Goal: Check status: Check status

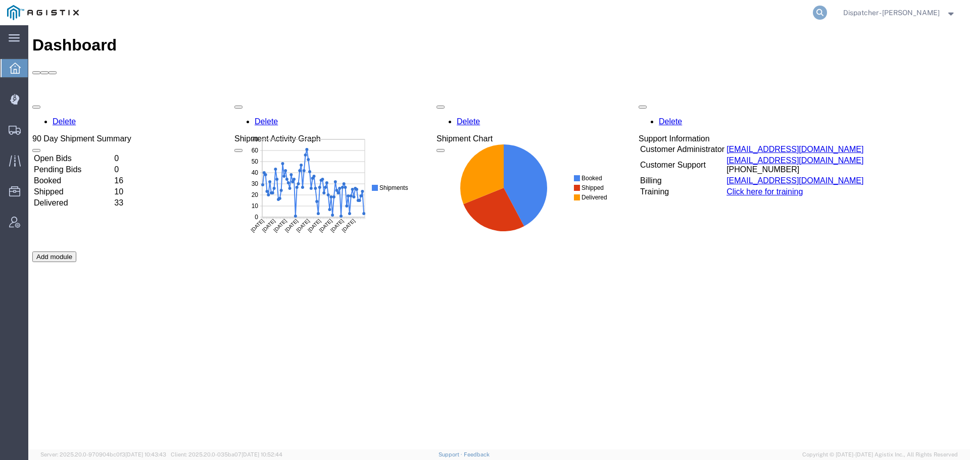
click at [818, 14] on icon at bounding box center [820, 13] width 14 height 14
type input "56963136"
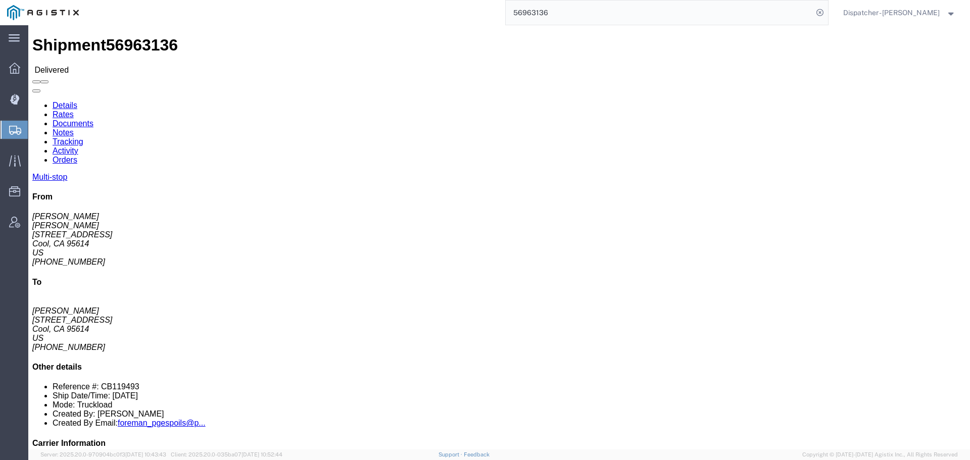
click link "Documents"
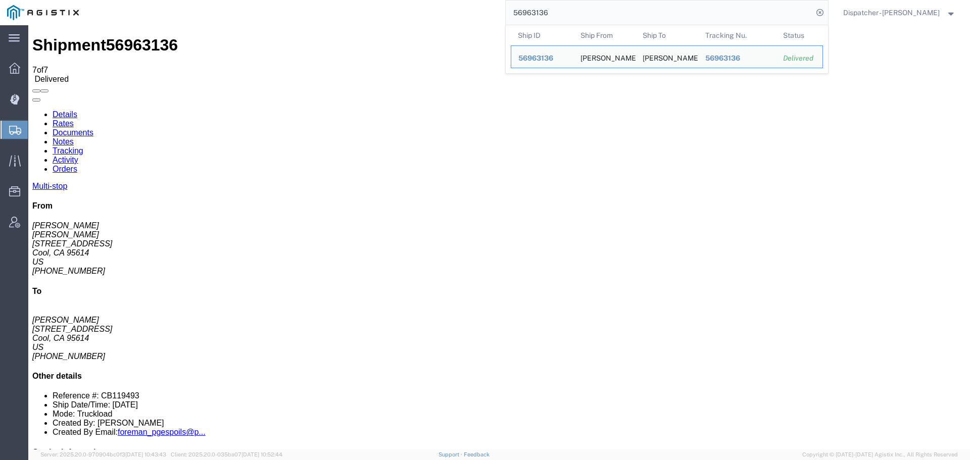
drag, startPoint x: 547, startPoint y: 15, endPoint x: 440, endPoint y: -4, distance: 109.1
click at [440, 0] on html "main_menu Created with Sketch. Collapse Menu Dashboard Dispatch Manager Shipmen…" at bounding box center [485, 230] width 970 height 460
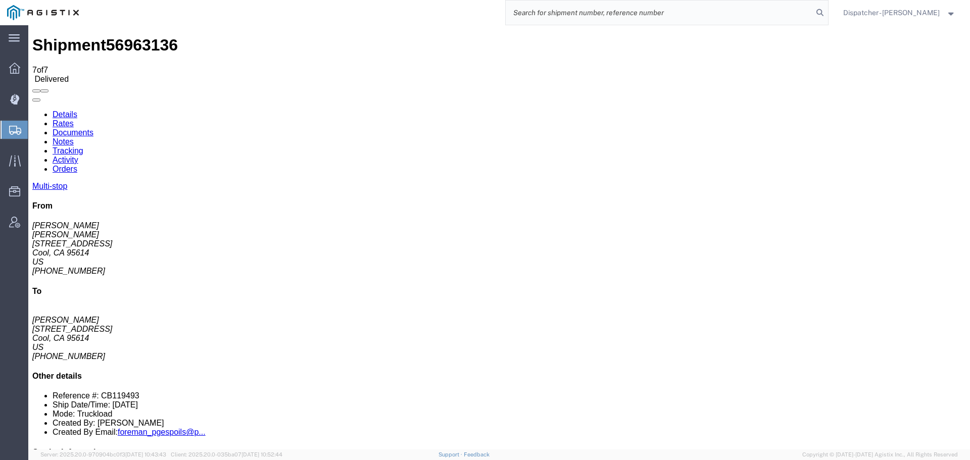
click at [553, 14] on input "search" at bounding box center [659, 13] width 307 height 24
type input "56899040"
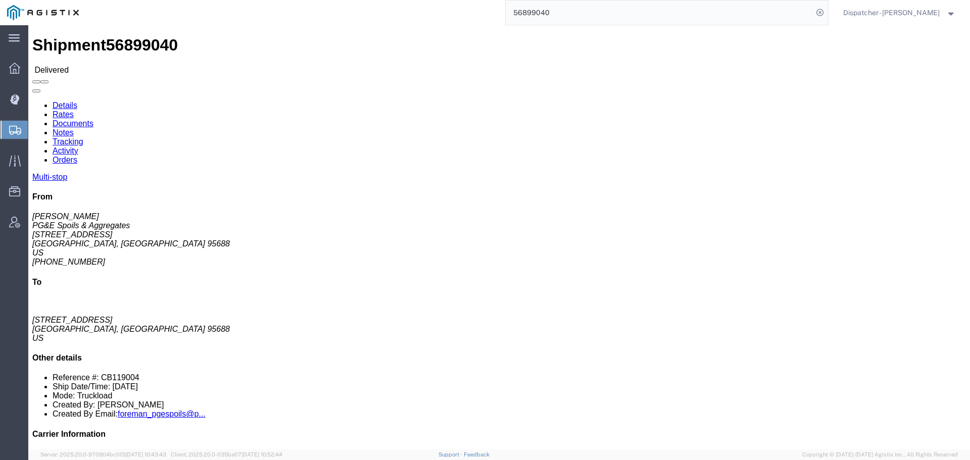
click link "Documents"
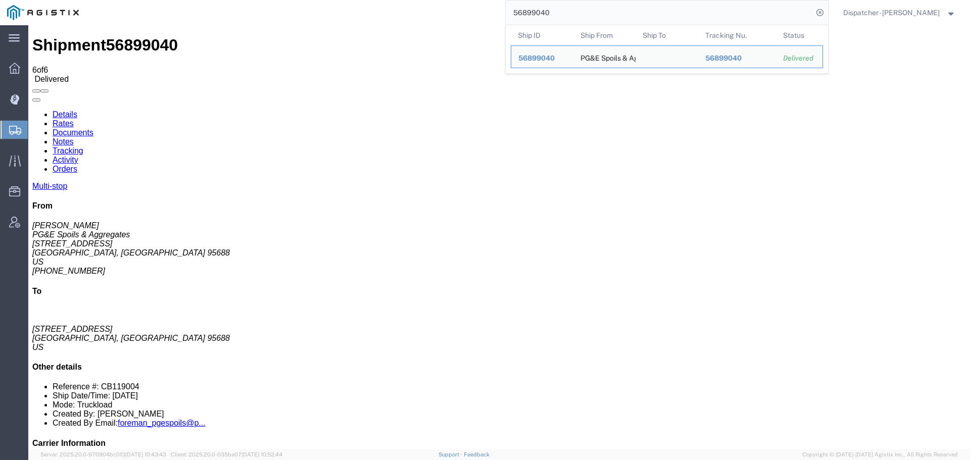
drag, startPoint x: 601, startPoint y: 36, endPoint x: 422, endPoint y: 27, distance: 179.5
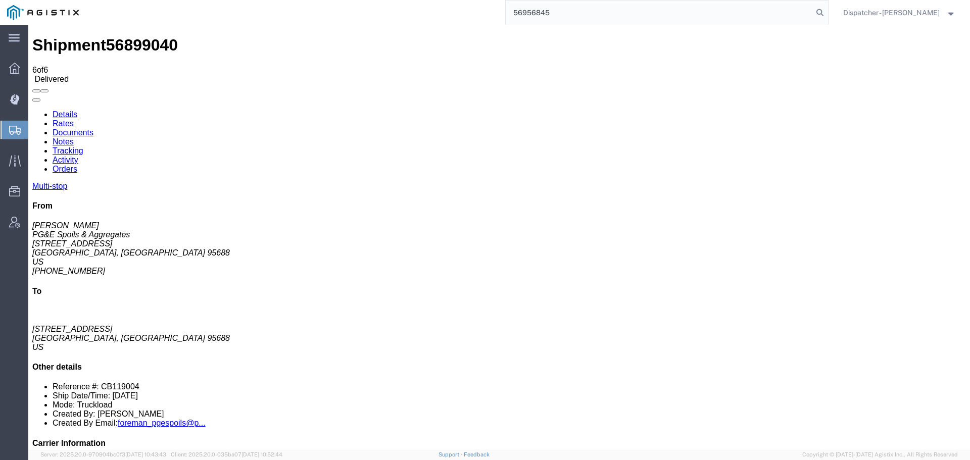
type input "56956845"
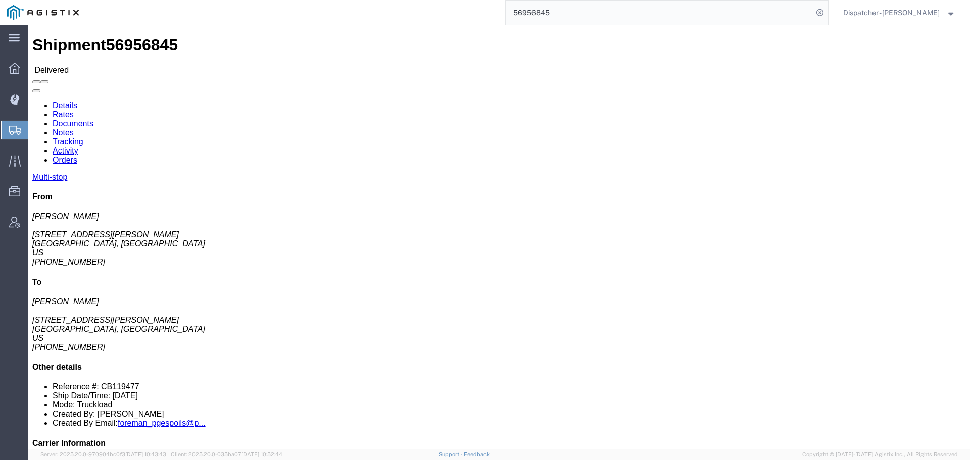
click link "Documents"
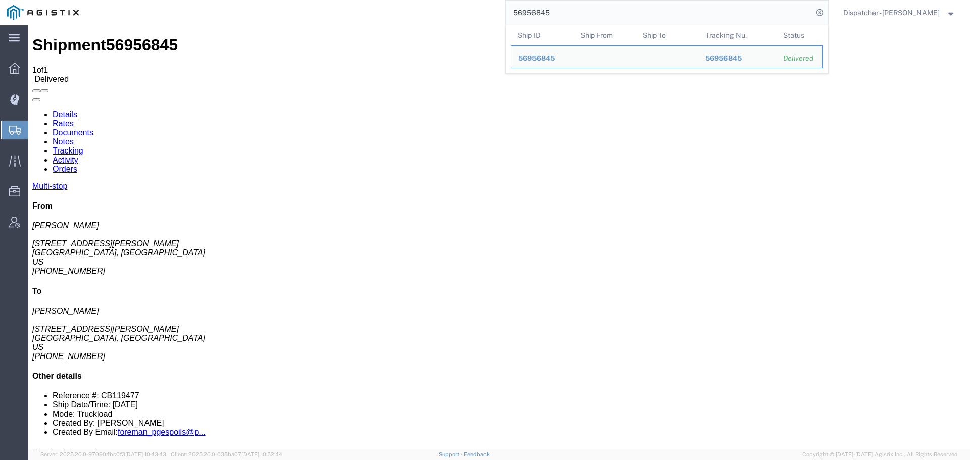
drag, startPoint x: 551, startPoint y: 13, endPoint x: 442, endPoint y: 23, distance: 109.1
click at [456, 18] on div "56956845 Ship ID Ship From Ship To Tracking Nu. Status Ship ID 56956845 Ship Fr…" at bounding box center [457, 12] width 742 height 25
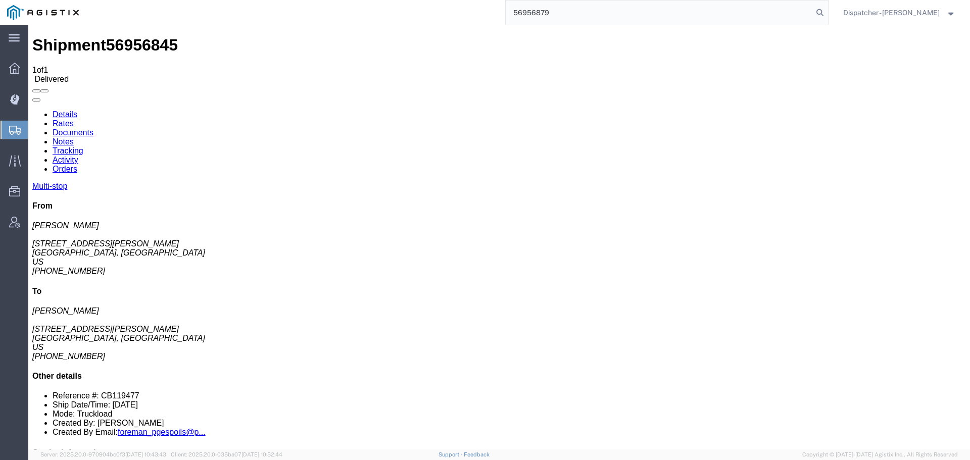
type input "56956879"
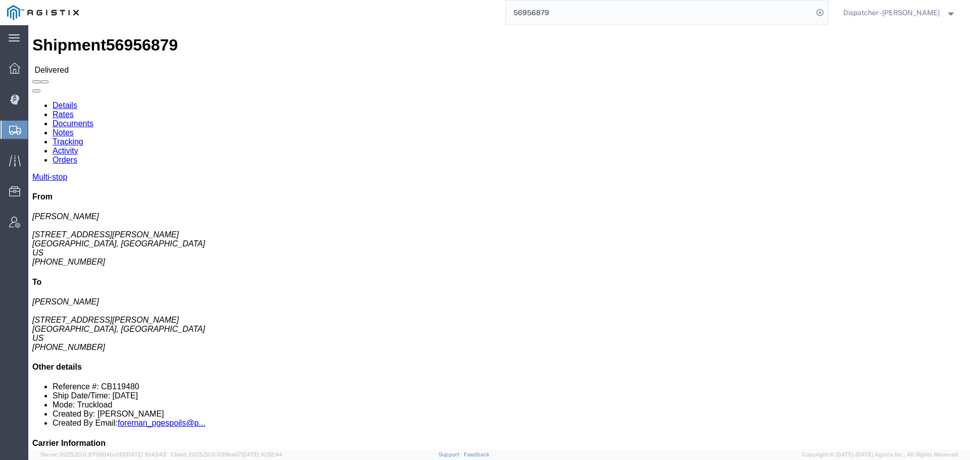
click link "Documents"
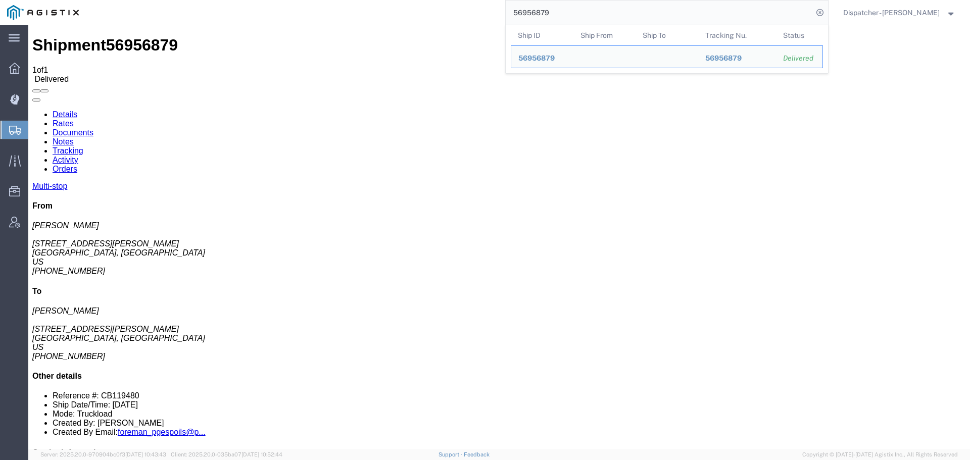
drag, startPoint x: 562, startPoint y: 15, endPoint x: 452, endPoint y: 1, distance: 111.1
click at [461, 2] on div "56956879 Ship ID Ship From Ship To Tracking Nu. Status Ship ID 56956879 Ship Fr…" at bounding box center [457, 12] width 742 height 25
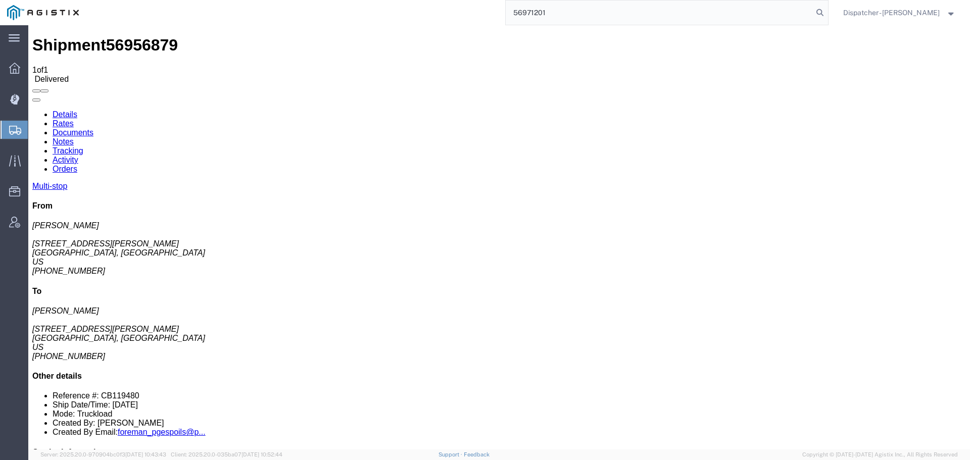
type input "56971201"
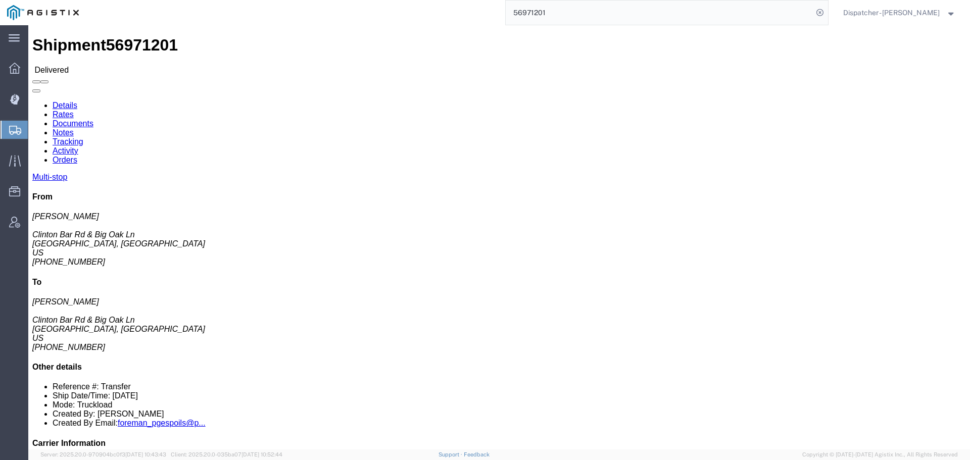
click link "Documents"
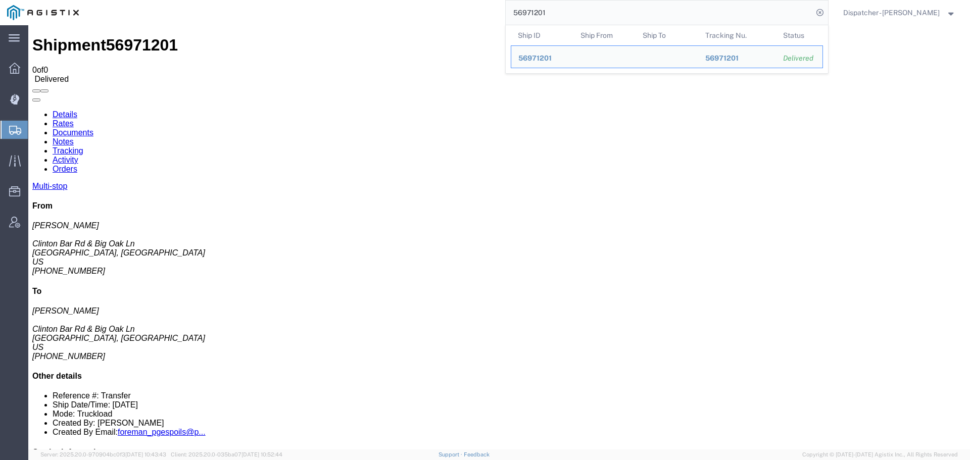
drag, startPoint x: 564, startPoint y: 7, endPoint x: 453, endPoint y: 8, distance: 111.1
click at [464, 12] on div "56971201 Ship ID Ship From Ship To Tracking Nu. Status Ship ID 56971201 Ship Fr…" at bounding box center [457, 12] width 742 height 25
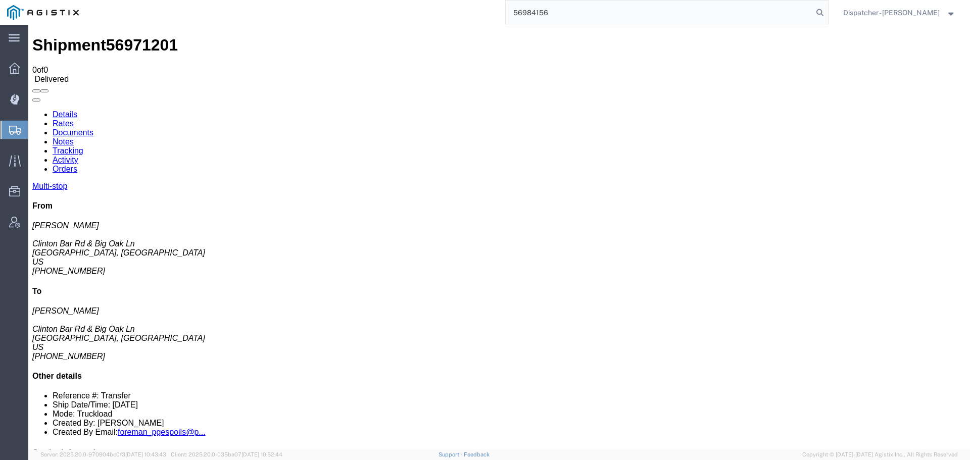
type input "56984156"
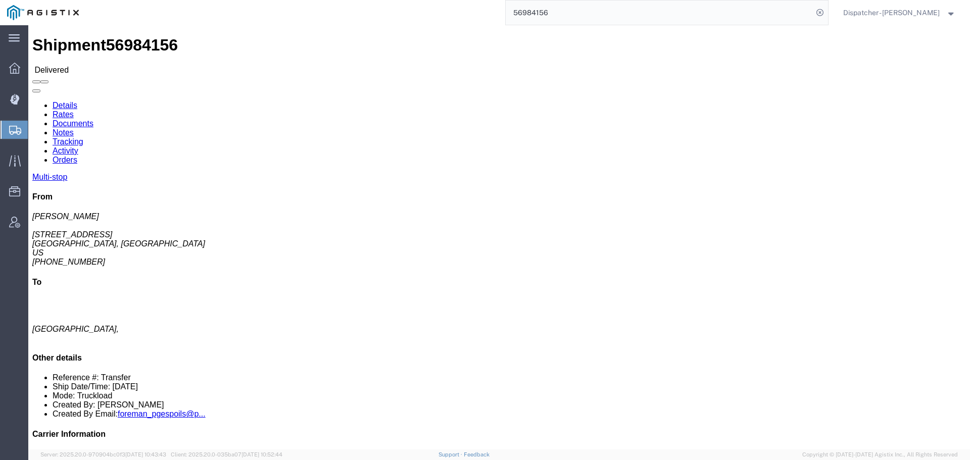
click link "Documents"
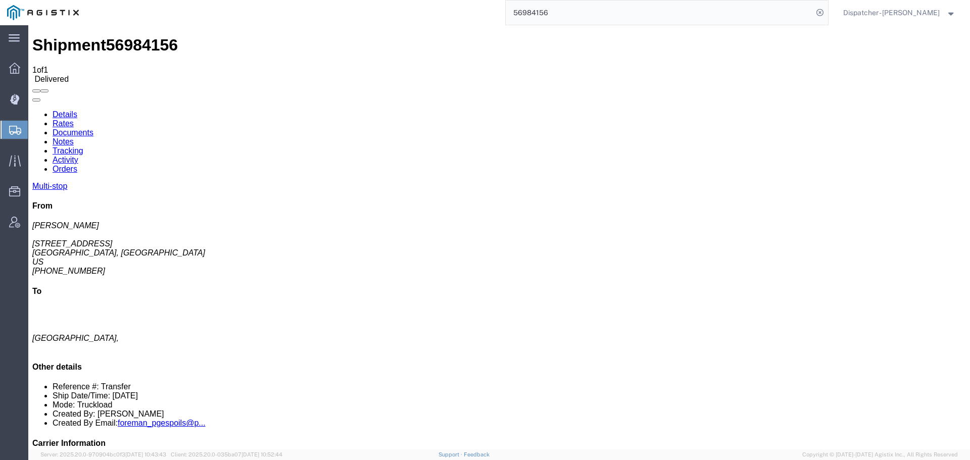
drag, startPoint x: 576, startPoint y: 7, endPoint x: 462, endPoint y: 23, distance: 114.8
click at [486, 21] on div "56984156" at bounding box center [457, 12] width 742 height 25
type input "56983969"
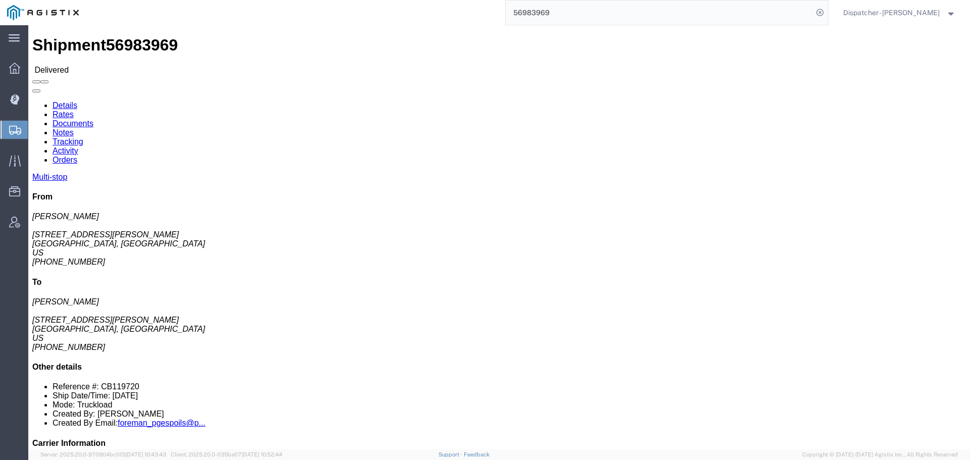
click link "Documents"
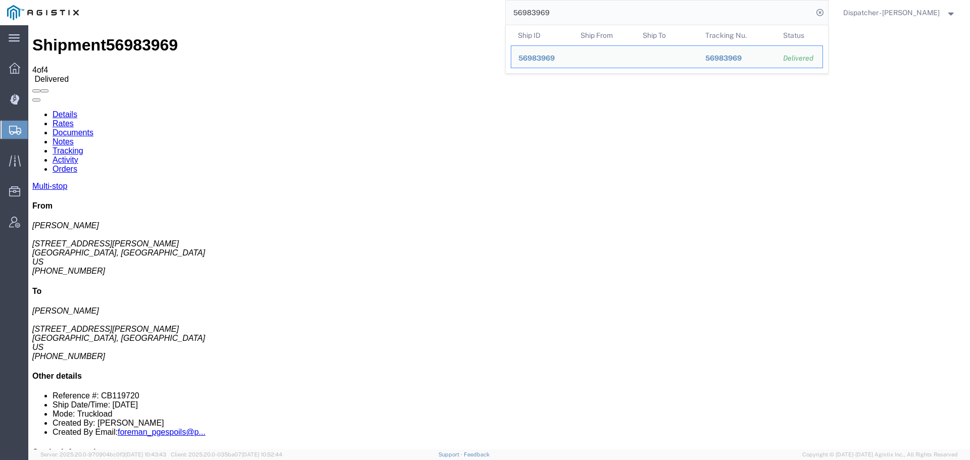
drag, startPoint x: 557, startPoint y: 13, endPoint x: 433, endPoint y: 10, distance: 123.8
click at [447, 14] on div "56983969 Ship ID Ship From Ship To Tracking Nu. Status Ship ID 56983969 Ship Fr…" at bounding box center [457, 12] width 742 height 25
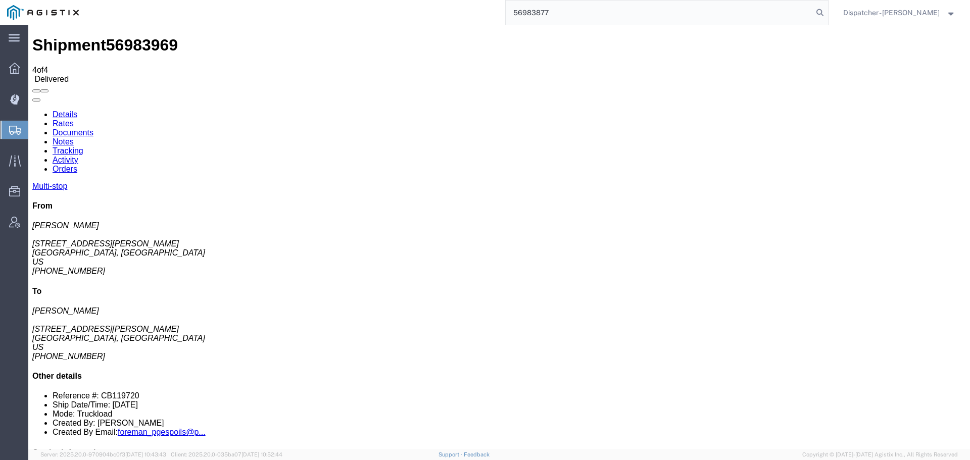
type input "56983877"
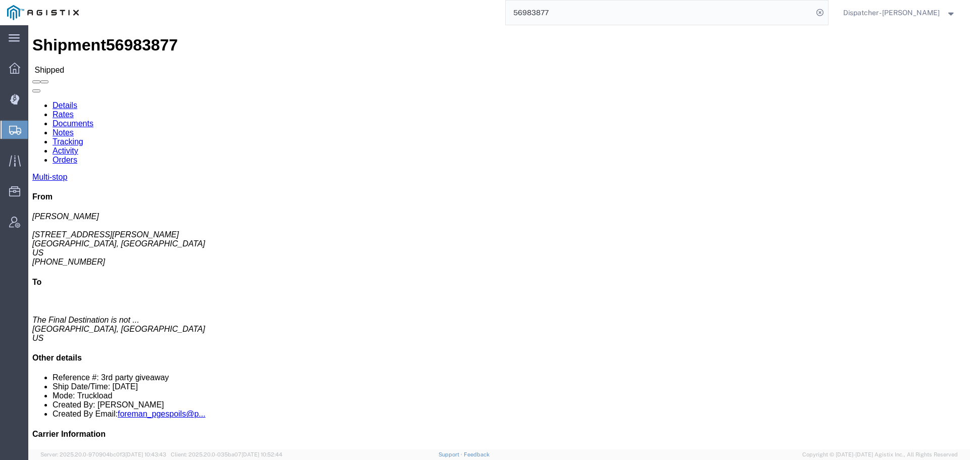
click link "Documents"
